Goal: Task Accomplishment & Management: Manage account settings

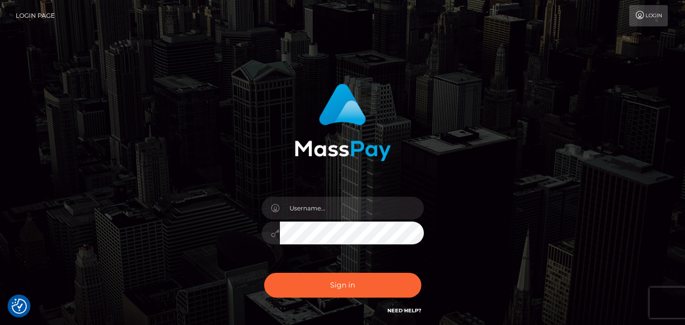
type input "[EMAIL_ADDRESS][DOMAIN_NAME]"
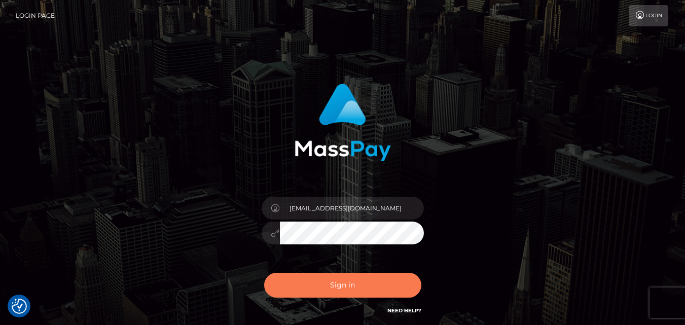
click at [329, 282] on button "Sign in" at bounding box center [342, 285] width 157 height 25
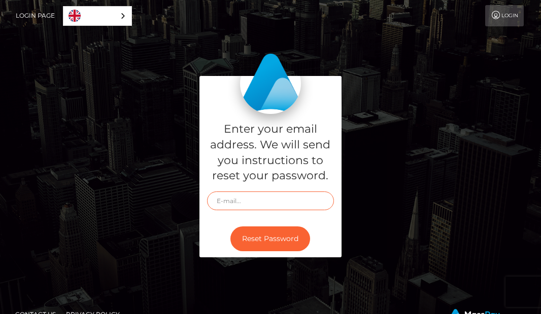
click at [239, 204] on input "text" at bounding box center [270, 201] width 127 height 19
type input "[EMAIL_ADDRESS][DOMAIN_NAME]"
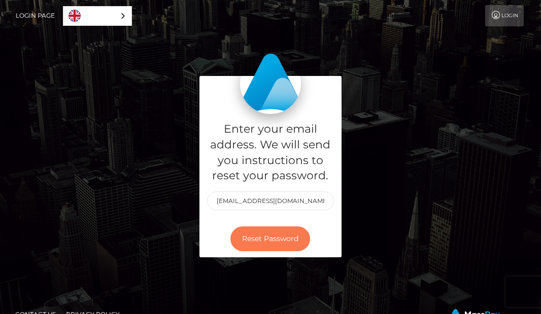
click at [265, 237] on button "Reset Password" at bounding box center [270, 239] width 80 height 25
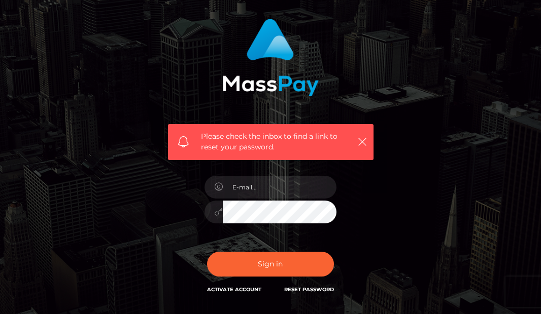
scroll to position [101, 0]
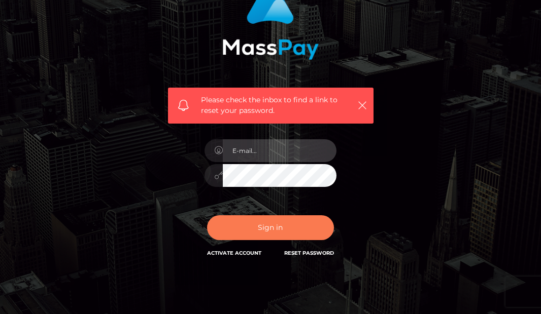
type input "genyyounes@ymail.com"
click at [263, 230] on button "Sign in" at bounding box center [270, 228] width 127 height 25
